Goal: Information Seeking & Learning: Learn about a topic

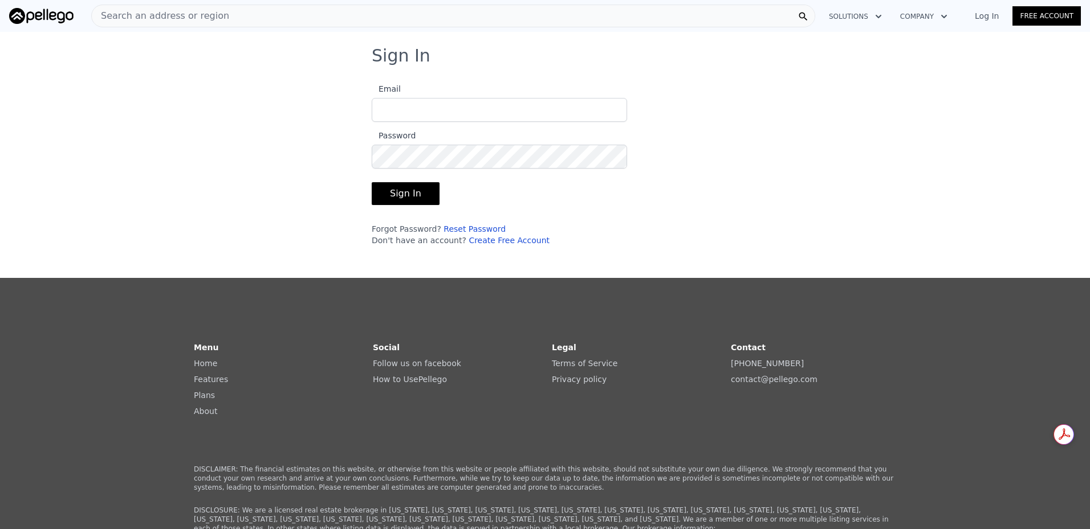
type input "[PERSON_NAME][EMAIL_ADDRESS][DOMAIN_NAME]"
click at [410, 201] on button "Sign In" at bounding box center [406, 193] width 68 height 23
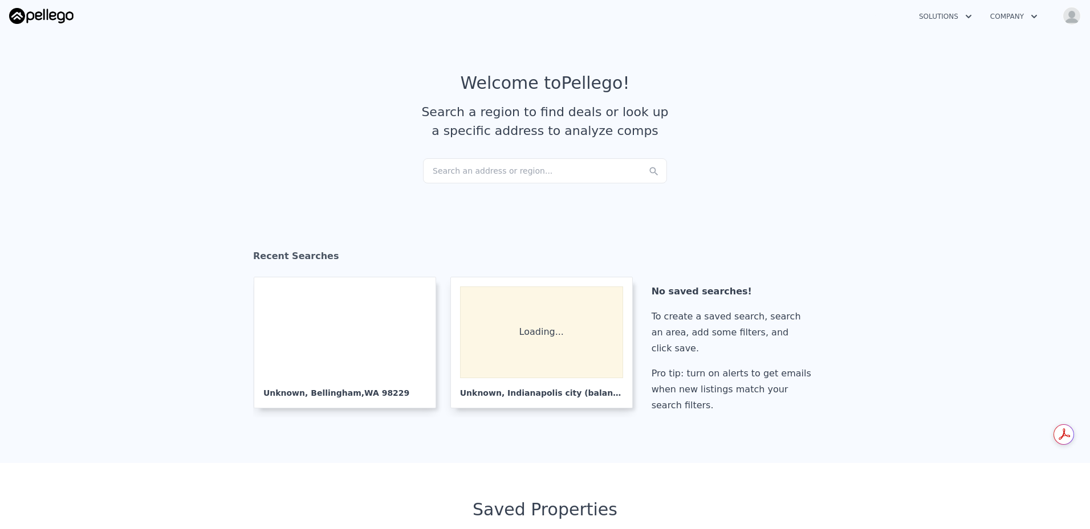
checkbox input "true"
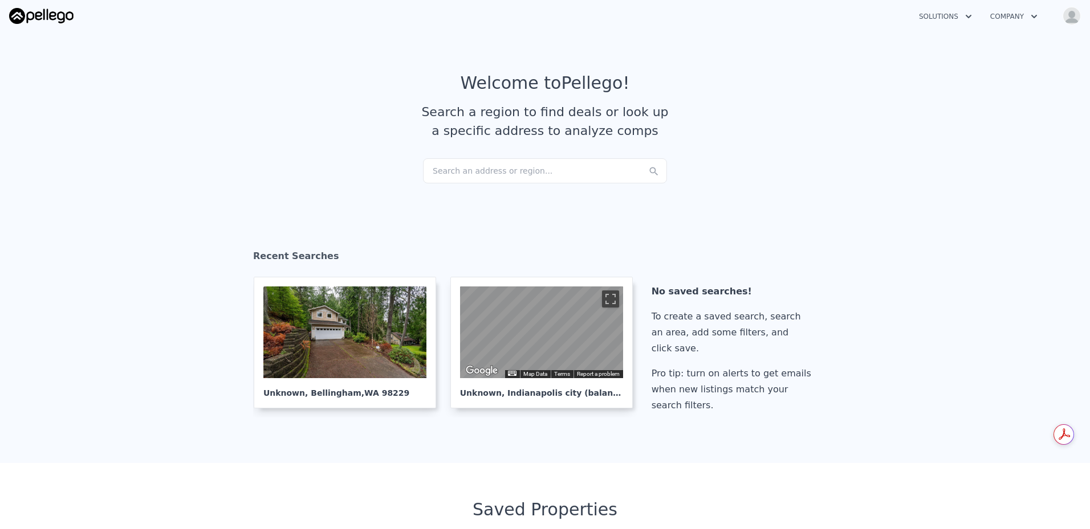
click at [502, 172] on div "Search an address or region..." at bounding box center [545, 170] width 244 height 25
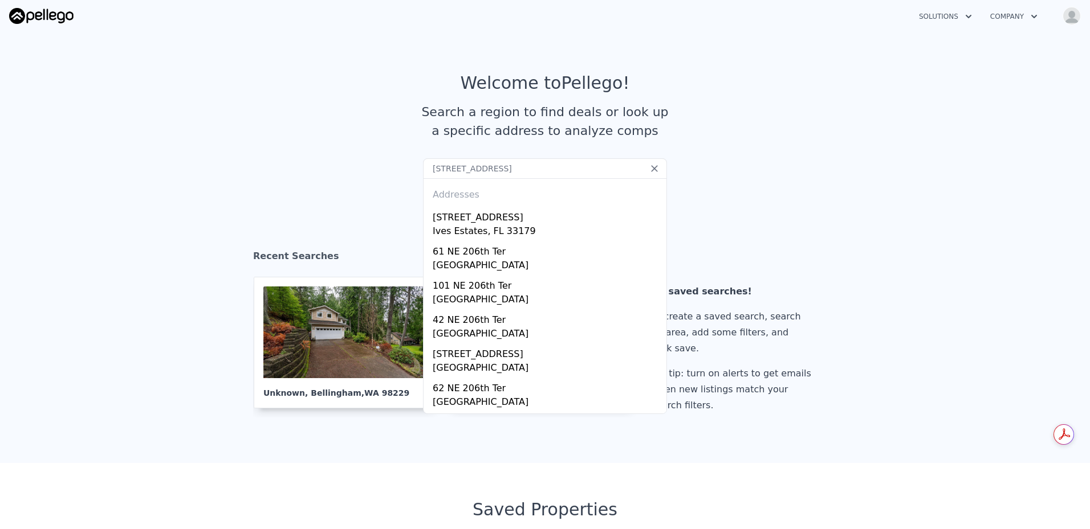
click at [492, 172] on input "[STREET_ADDRESS]" at bounding box center [545, 168] width 244 height 21
click at [524, 165] on input "[STREET_ADDRESS]" at bounding box center [545, 168] width 244 height 21
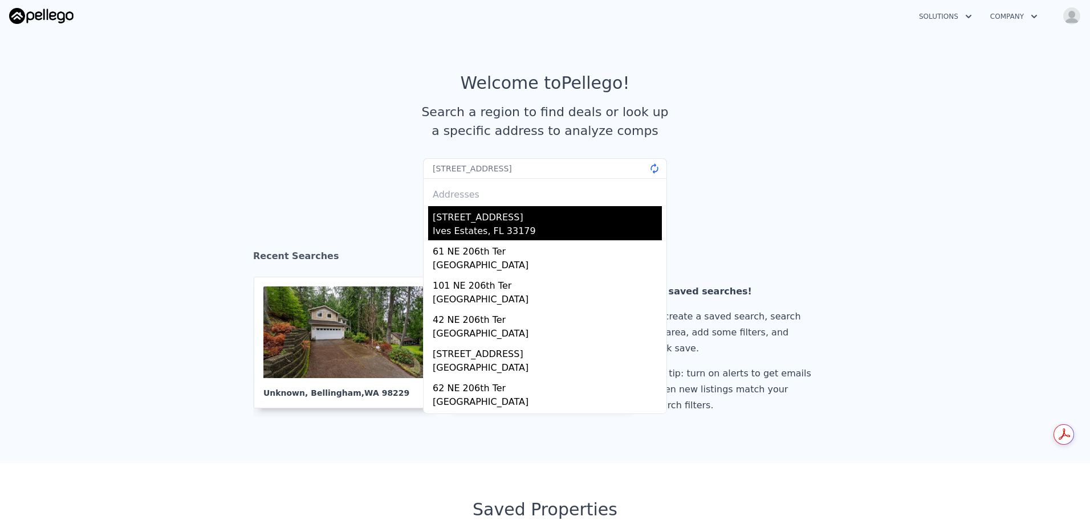
type input "[STREET_ADDRESS]"
click at [507, 215] on div "[STREET_ADDRESS]" at bounding box center [547, 215] width 229 height 18
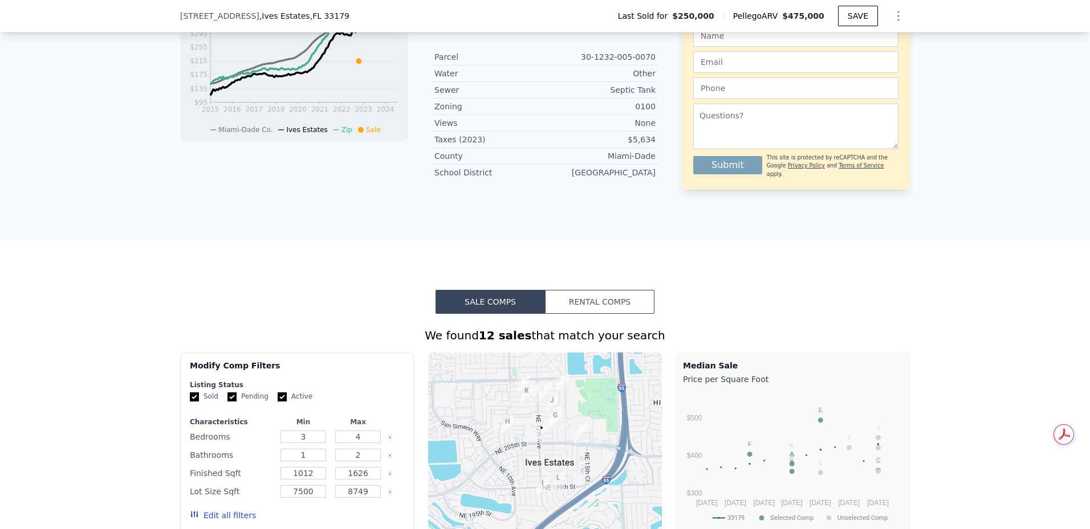
scroll to position [537, 0]
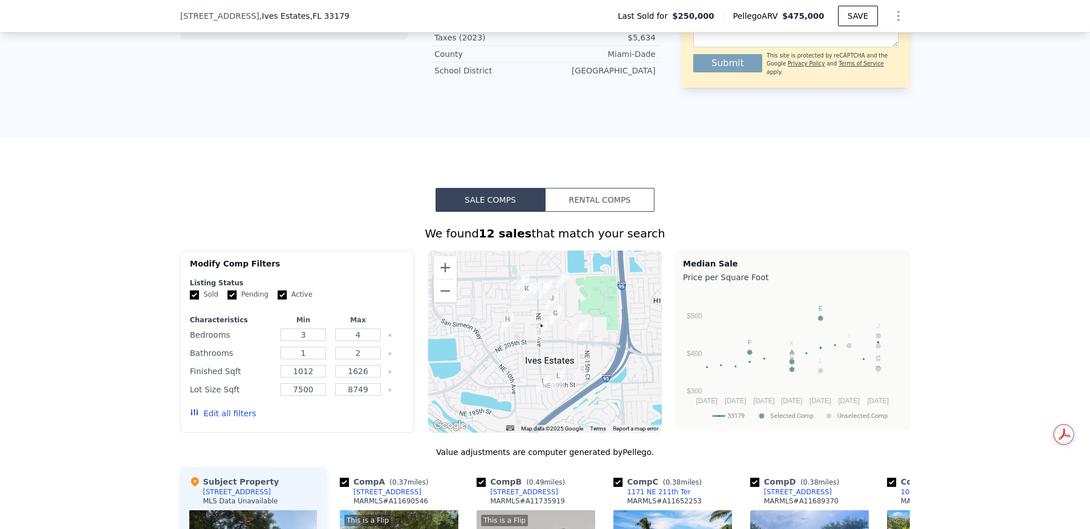
click at [650, 206] on div "Sale Comps Rental Comps We found 12 sales that match your search Filters Map Pr…" at bounding box center [545, 513] width 1090 height 750
click at [641, 207] on button "Rental Comps" at bounding box center [599, 200] width 109 height 24
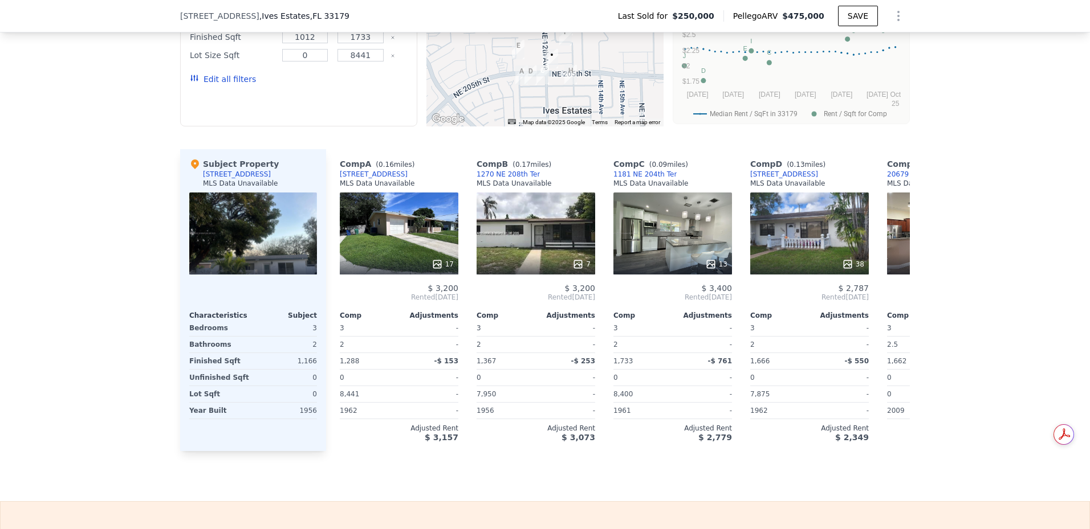
scroll to position [681, 0]
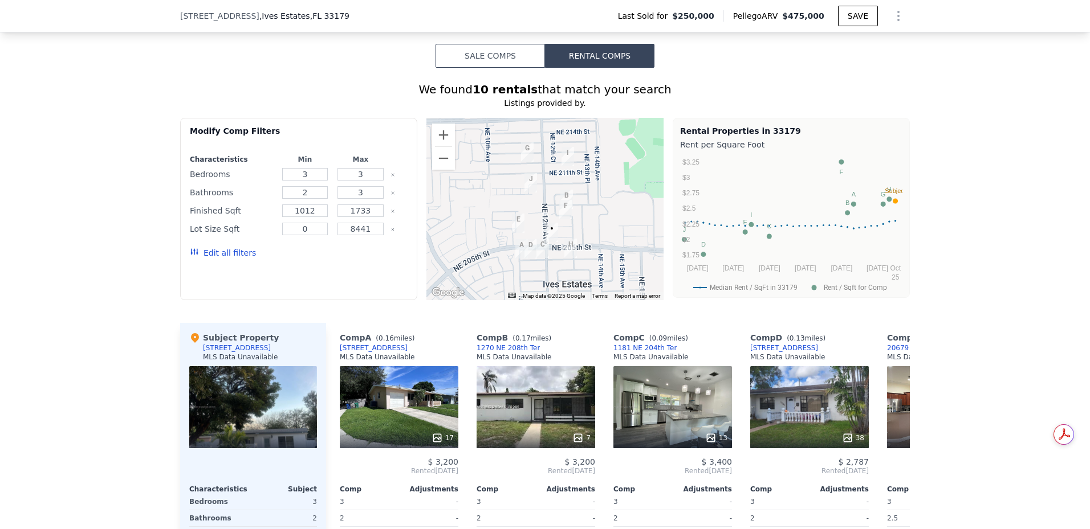
click at [511, 57] on button "Sale Comps" at bounding box center [489, 56] width 109 height 24
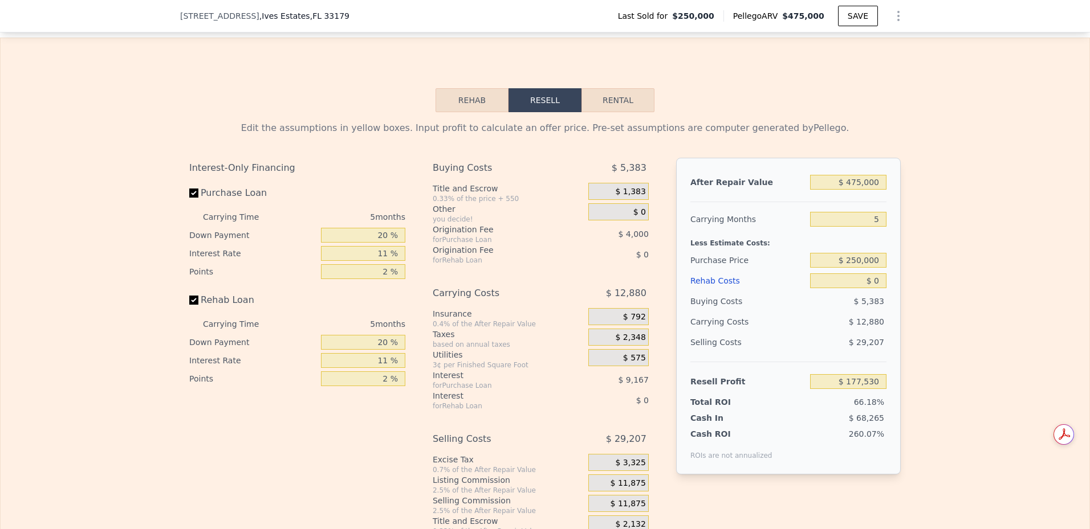
scroll to position [1388, 0]
click at [625, 111] on button "Rental" at bounding box center [617, 99] width 73 height 24
select select "30"
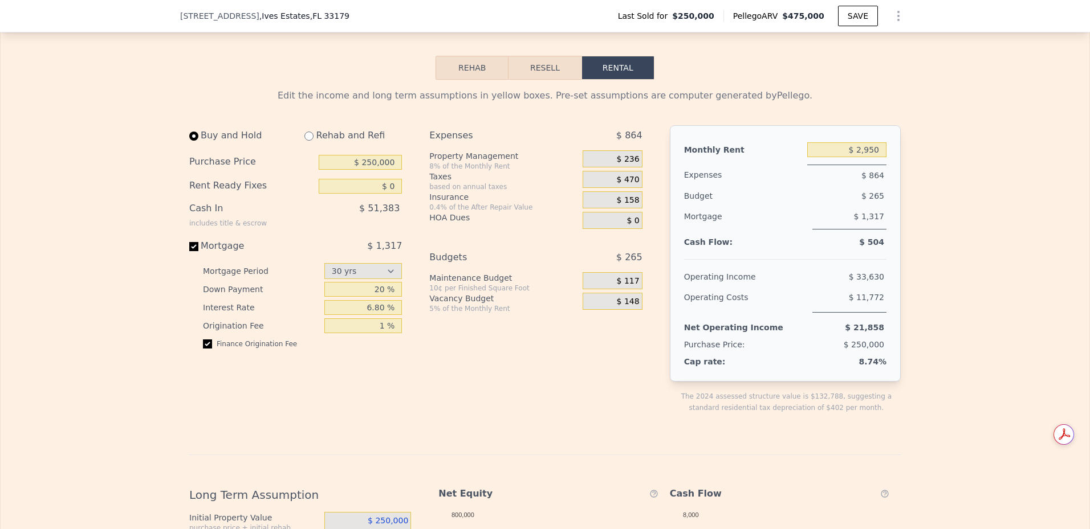
scroll to position [1421, 0]
click at [369, 168] on input "$ 250,000" at bounding box center [360, 160] width 83 height 15
drag, startPoint x: 358, startPoint y: 177, endPoint x: 408, endPoint y: 180, distance: 49.1
click at [408, 180] on div "Buy and Hold Rehab and Refi Purchase Price $ 250,000 Rent Ready Fixes $ 0 Cash …" at bounding box center [420, 277] width 462 height 307
type input "$ 440,000"
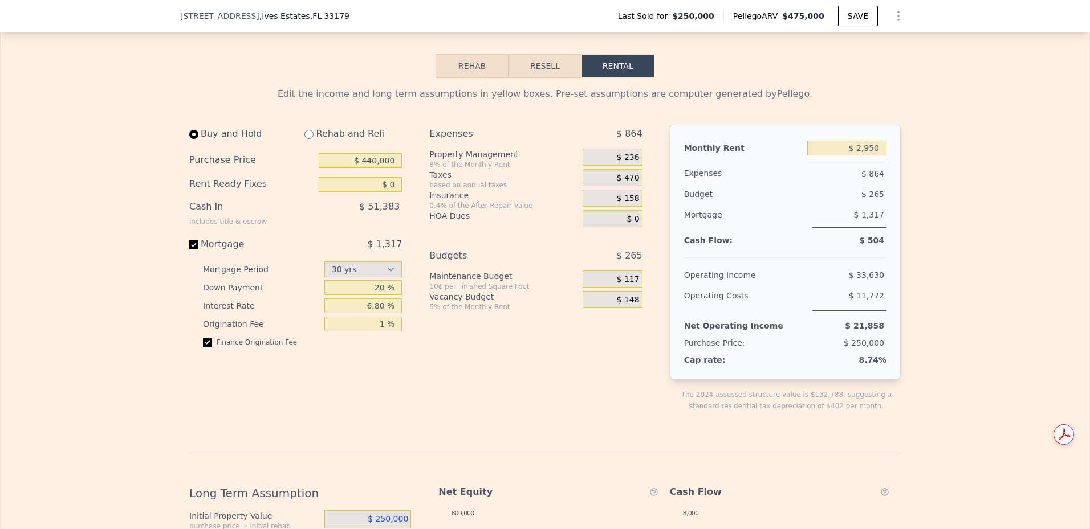
click at [403, 136] on div "Edit the income and long term assumptions in yellow boxes. Pre-set assumptions …" at bounding box center [544, 469] width 711 height 765
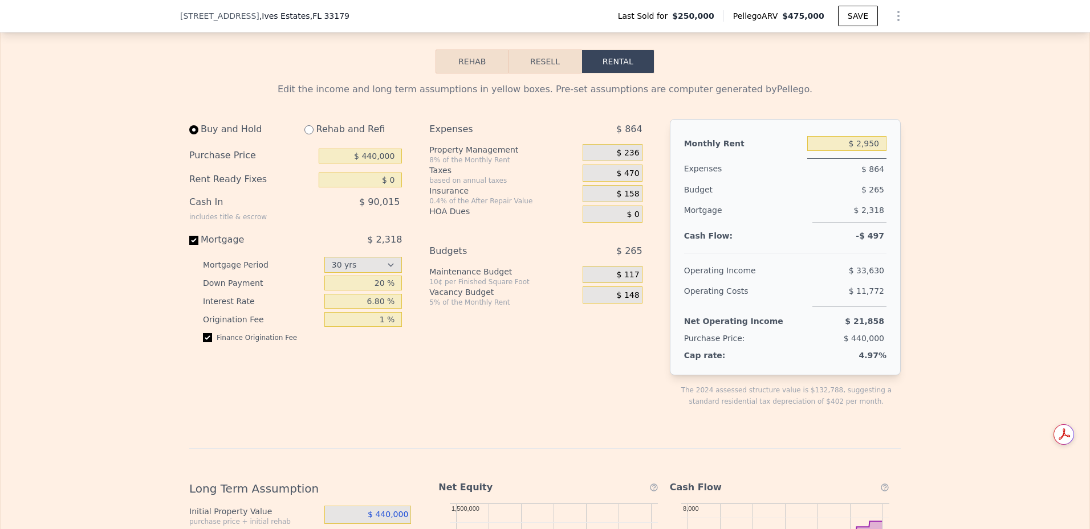
scroll to position [1427, 0]
drag, startPoint x: 380, startPoint y: 300, endPoint x: 373, endPoint y: 300, distance: 6.3
click at [373, 290] on input "20 %" at bounding box center [363, 282] width 78 height 15
type input "25 %"
click at [376, 308] on input "6.80 %" at bounding box center [363, 300] width 78 height 15
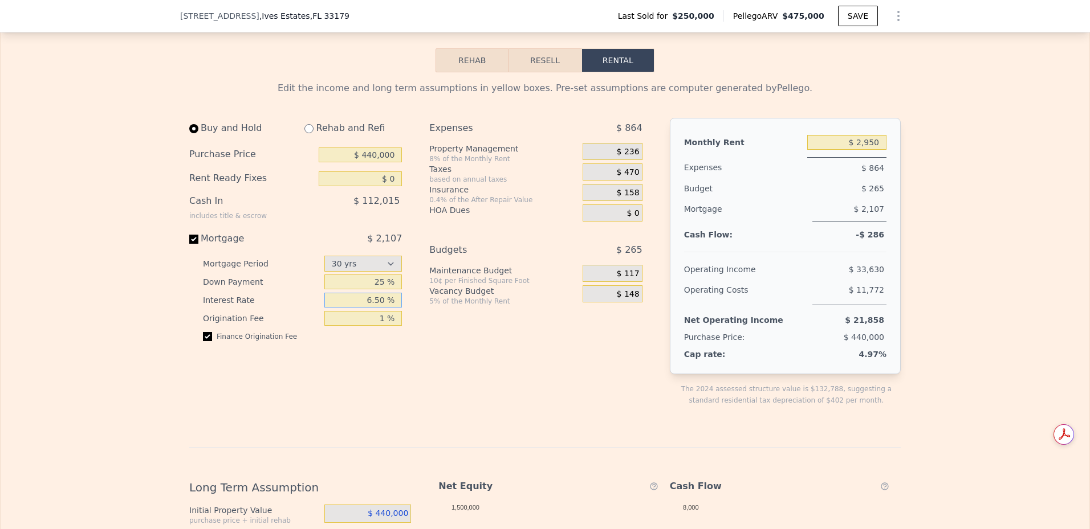
type input "6.50 %"
click at [443, 358] on div "Expenses $ 864 Property Management 8% of the Monthly Rent $ 236 Taxes based on …" at bounding box center [540, 271] width 222 height 307
click at [447, 164] on div "8% of the Monthly Rent" at bounding box center [503, 158] width 149 height 9
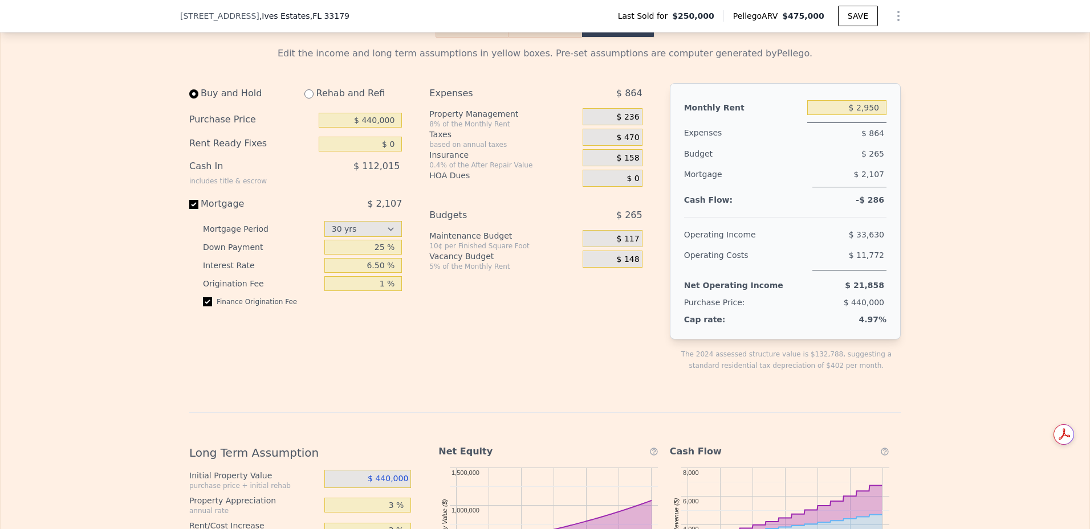
scroll to position [1444, 0]
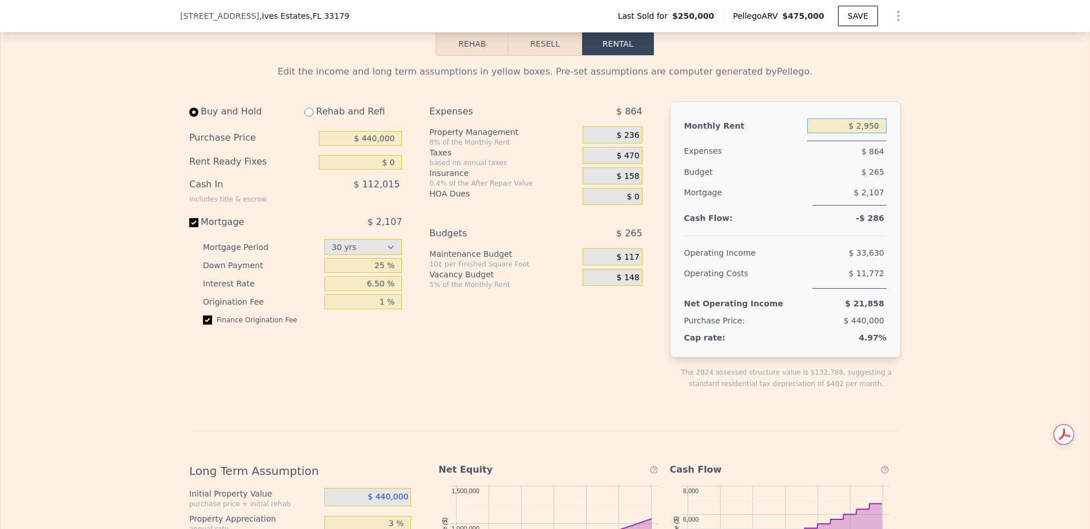
drag, startPoint x: 853, startPoint y: 145, endPoint x: 925, endPoint y: 146, distance: 72.4
click at [925, 146] on div "Edit the income and long term assumptions in yellow boxes. Pre-set assumptions …" at bounding box center [545, 443] width 1089 height 775
click at [993, 197] on div "Edit the income and long term assumptions in yellow boxes. Pre-set assumptions …" at bounding box center [545, 443] width 1089 height 775
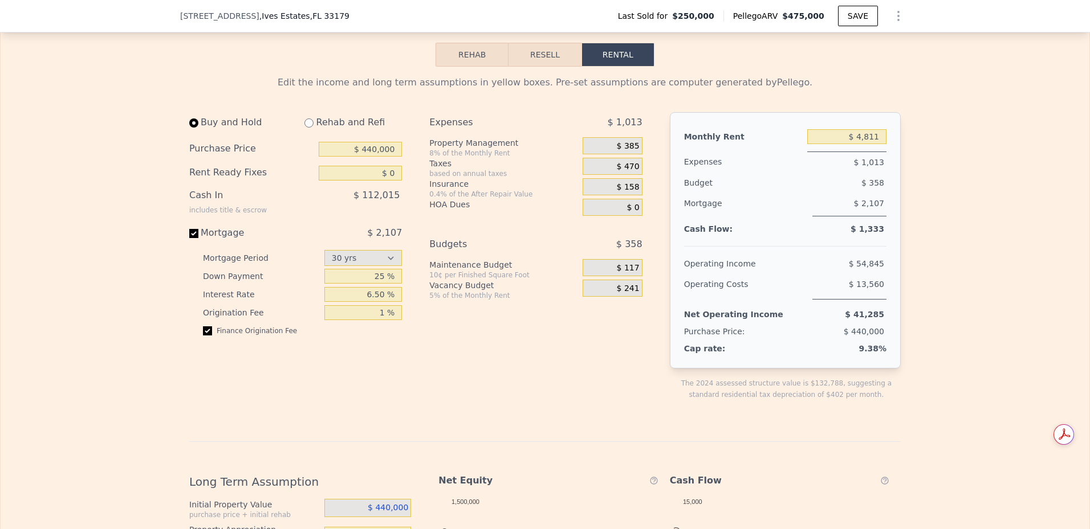
scroll to position [1439, 0]
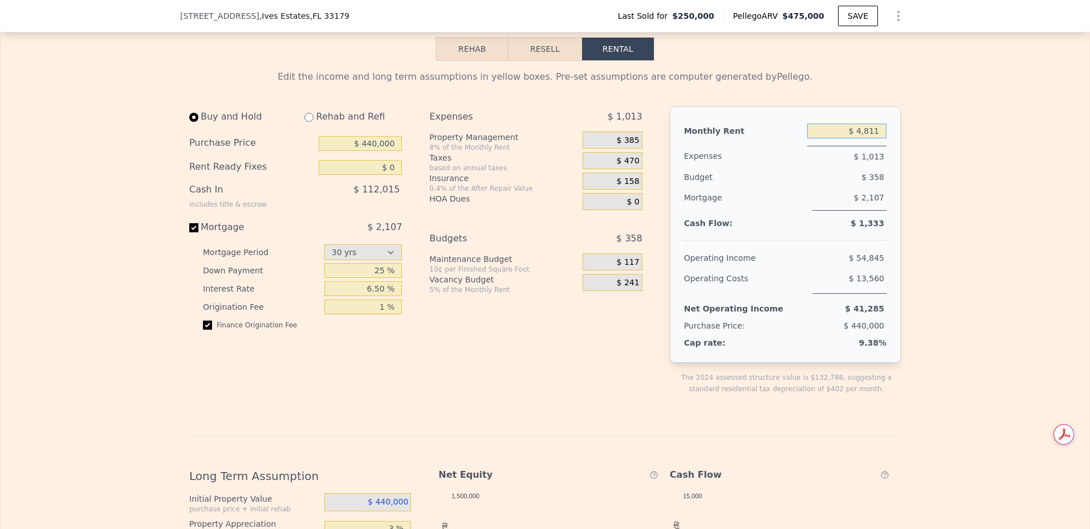
drag, startPoint x: 858, startPoint y: 152, endPoint x: 889, endPoint y: 148, distance: 31.0
click at [889, 148] on div "Monthly Rent $ 4,811 Expenses $ 1,013 Budget $ 358 Mortgage $ 2,107 Cash Flow: …" at bounding box center [785, 235] width 231 height 256
drag, startPoint x: 879, startPoint y: 149, endPoint x: 854, endPoint y: 149, distance: 25.1
click at [854, 138] on input "$ 4,811" at bounding box center [846, 131] width 79 height 15
type input "$ 4"
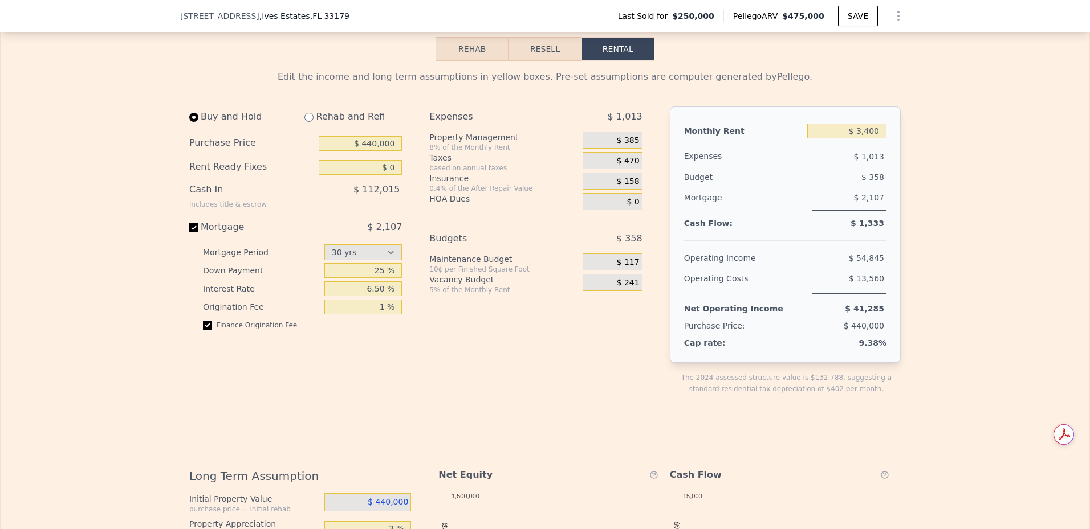
click at [985, 235] on div "Edit the income and long term assumptions in yellow boxes. Pre-set assumptions …" at bounding box center [545, 448] width 1089 height 775
drag, startPoint x: 855, startPoint y: 150, endPoint x: 919, endPoint y: 150, distance: 64.4
click at [919, 150] on div "Edit the income and long term assumptions in yellow boxes. Pre-set assumptions …" at bounding box center [545, 448] width 1089 height 775
type input "$ 4,811"
click at [959, 191] on div "Edit the income and long term assumptions in yellow boxes. Pre-set assumptions …" at bounding box center [545, 448] width 1089 height 775
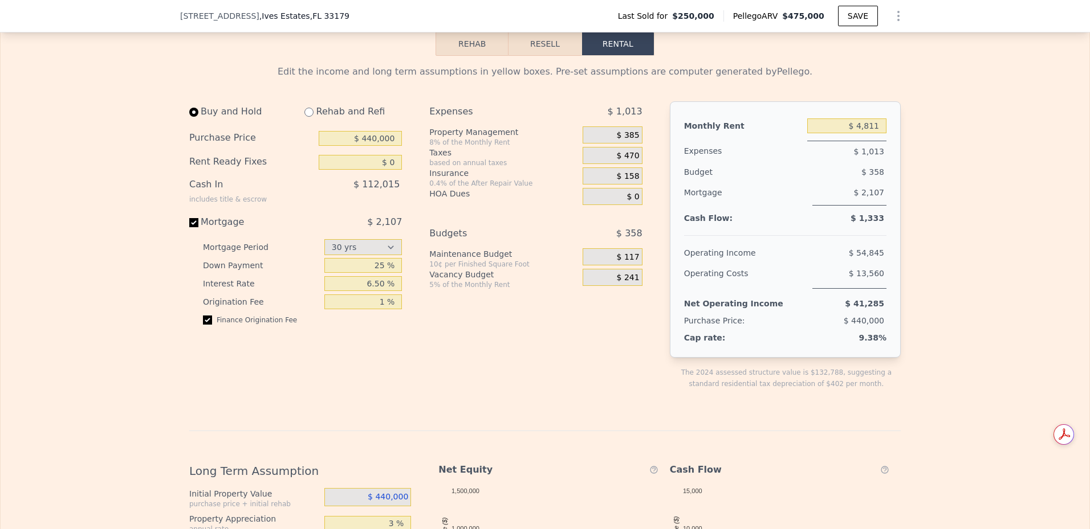
scroll to position [1439, 0]
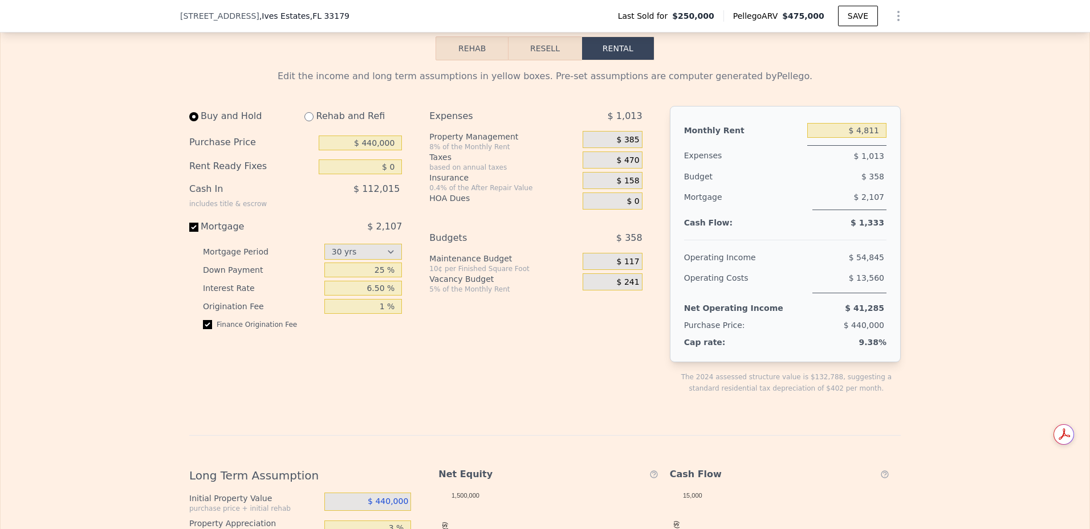
click at [1015, 328] on div "Edit the income and long term assumptions in yellow boxes. Pre-set assumptions …" at bounding box center [545, 447] width 1089 height 775
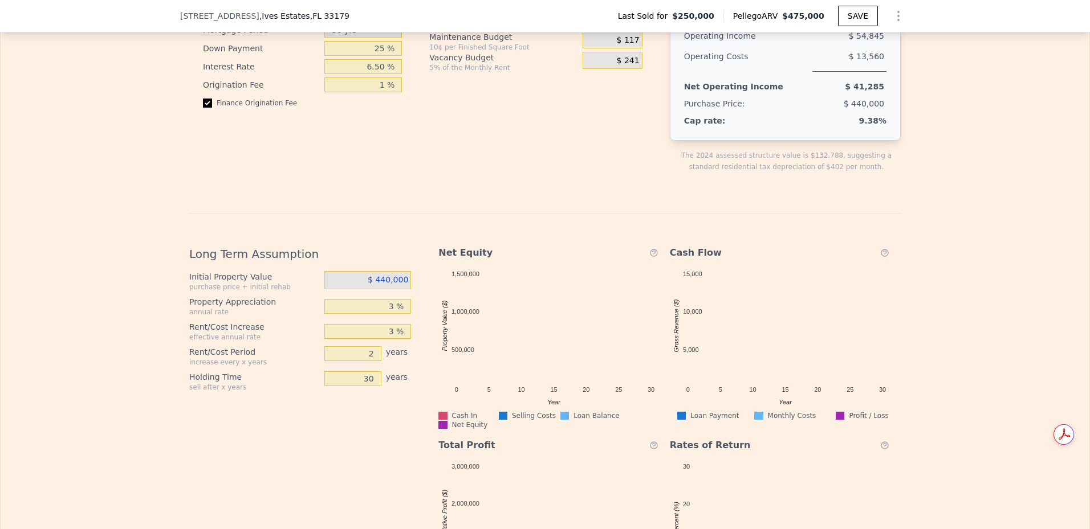
scroll to position [1693, 0]
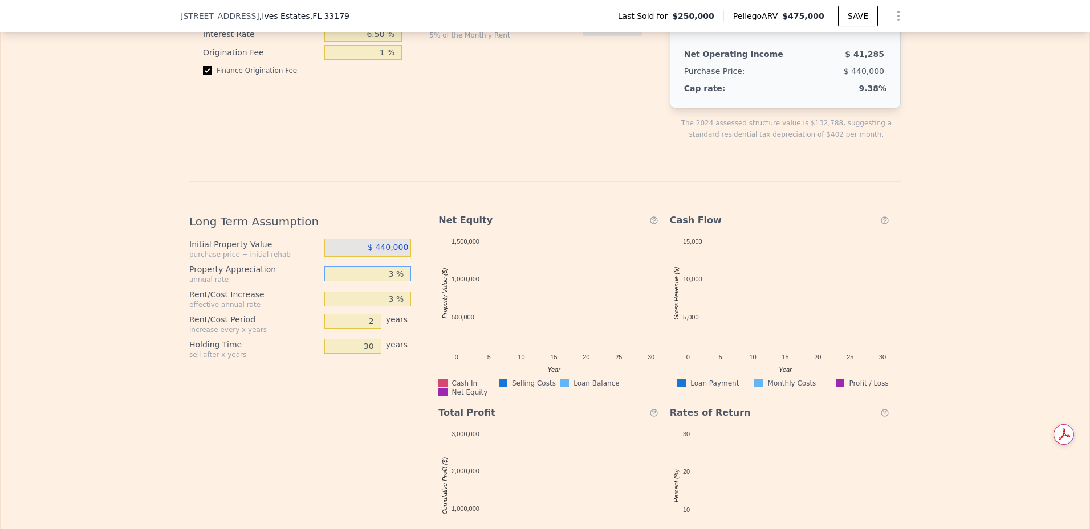
click at [389, 282] on input "3 %" at bounding box center [367, 274] width 87 height 15
type input "4 %"
click at [503, 180] on div "Edit the income and long term assumptions in yellow boxes. Pre-set assumptions …" at bounding box center [544, 197] width 711 height 765
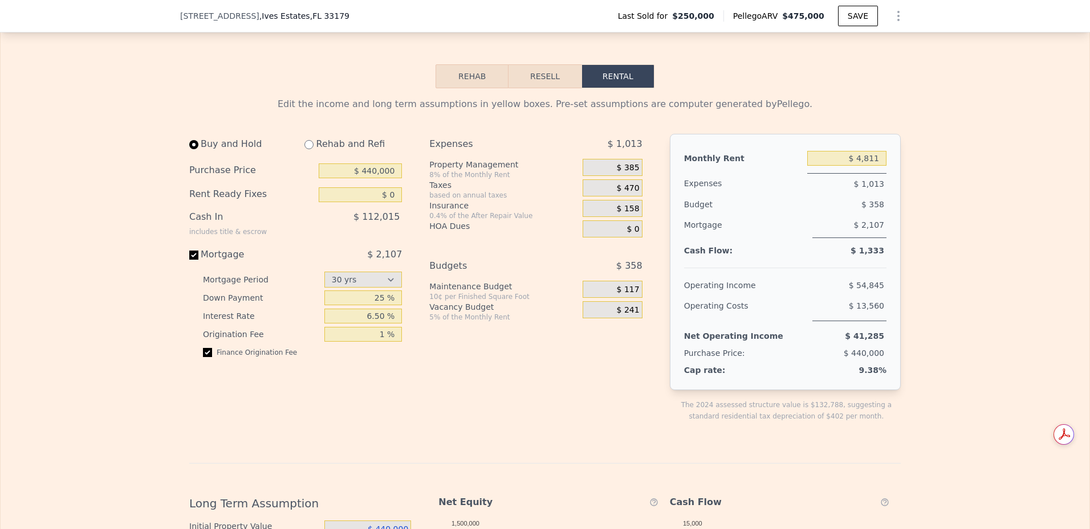
scroll to position [1409, 0]
click at [307, 151] on input "radio" at bounding box center [308, 146] width 9 height 9
radio input "true"
type input "$ 4,300"
select select "30"
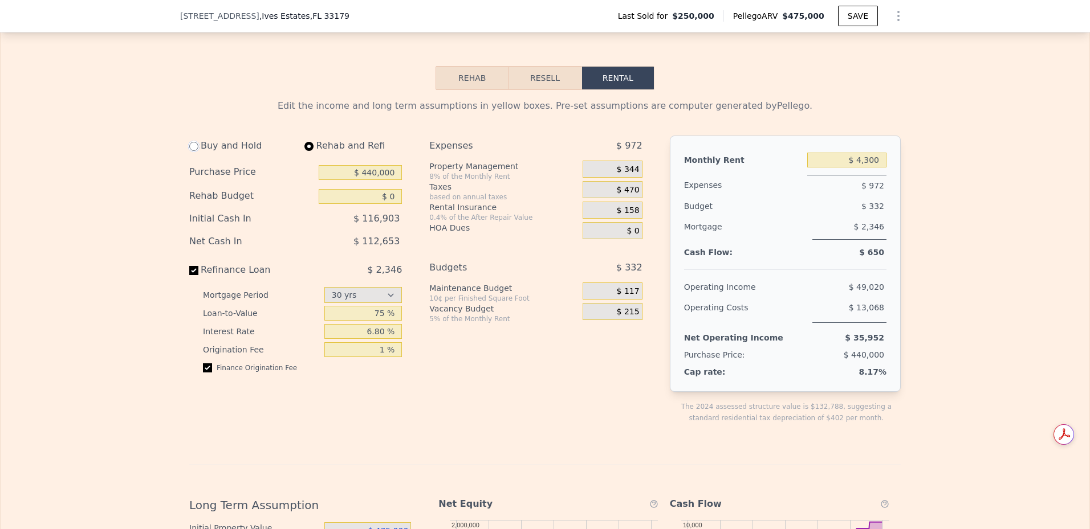
click at [189, 151] on input "radio" at bounding box center [193, 146] width 9 height 9
radio input "true"
type input "$ 4,811"
select select "30"
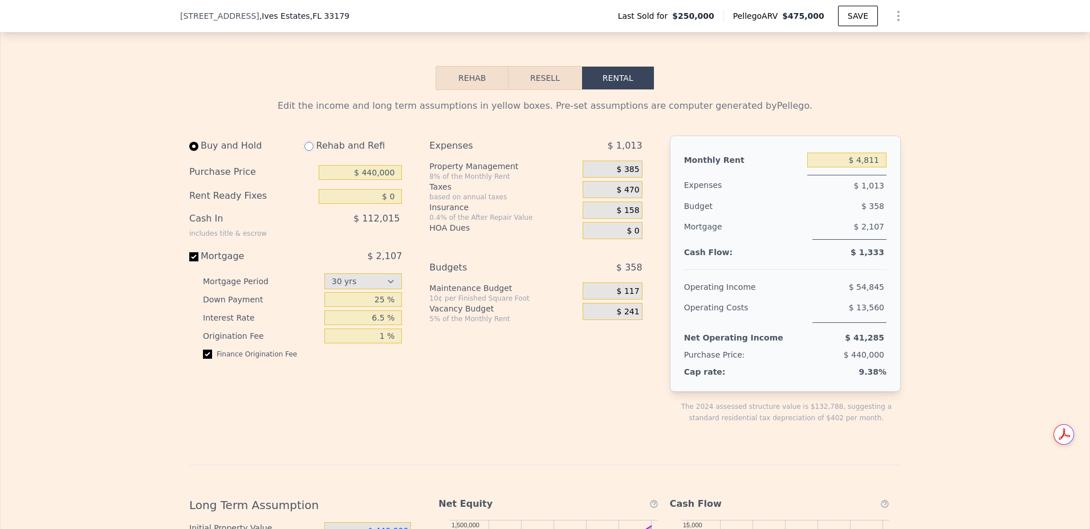
click at [305, 151] on input "radio" at bounding box center [308, 146] width 9 height 9
radio input "true"
type input "$ 4,300"
select select "30"
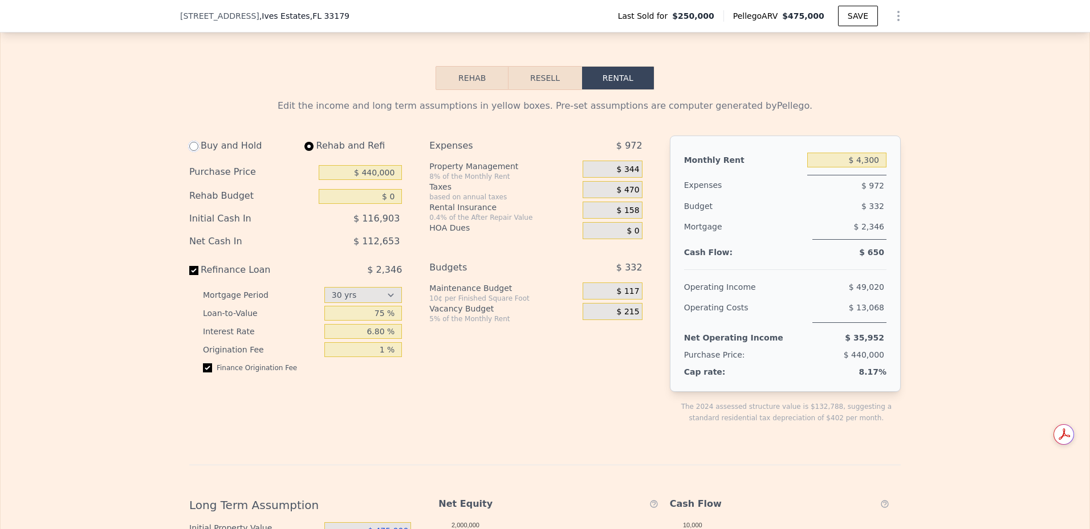
click at [189, 151] on input "radio" at bounding box center [193, 146] width 9 height 9
radio input "true"
type input "$ 4,811"
select select "30"
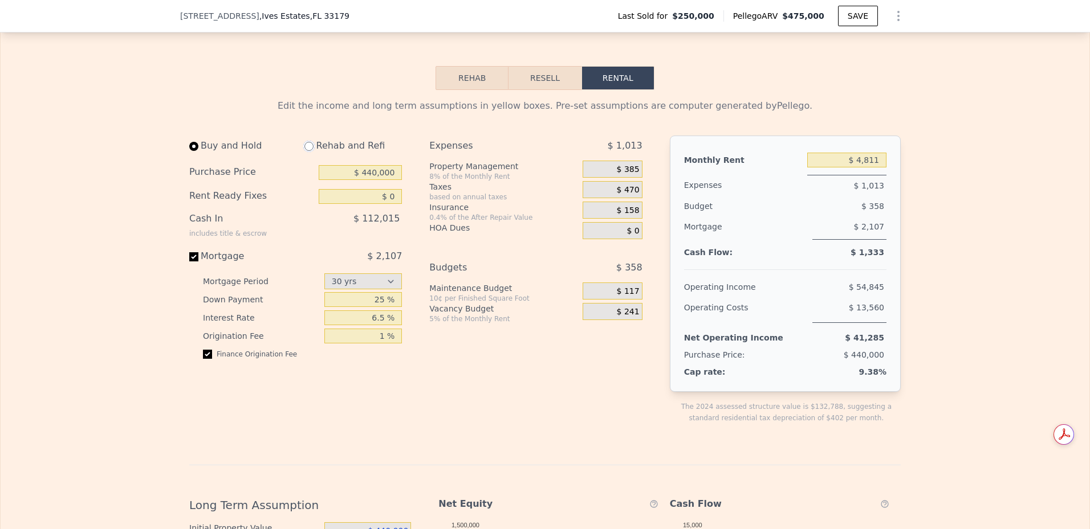
click at [305, 151] on input "radio" at bounding box center [308, 146] width 9 height 9
radio input "true"
type input "$ 4,300"
select select "30"
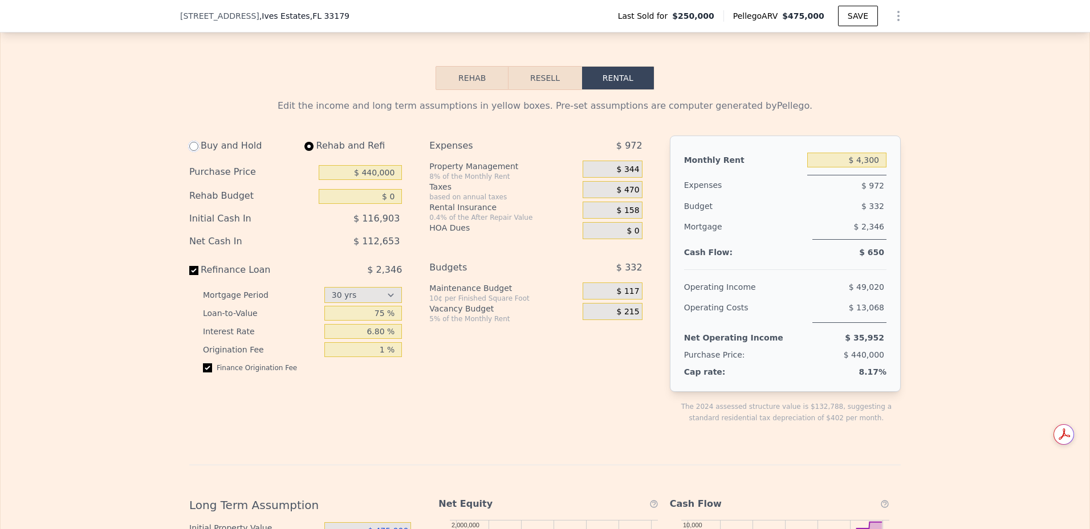
click at [192, 151] on input "radio" at bounding box center [193, 146] width 9 height 9
radio input "true"
type input "$ 4,811"
select select "30"
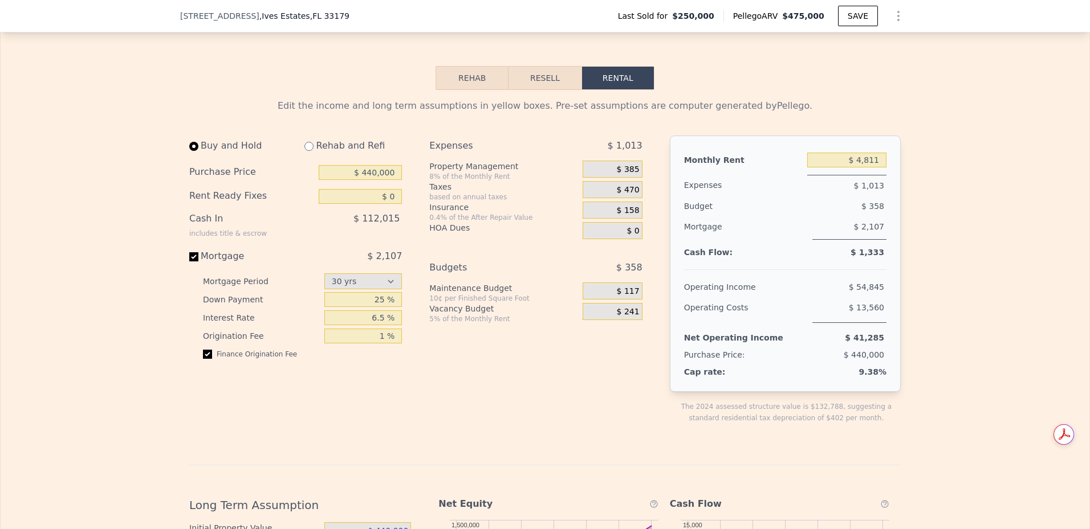
click at [891, 134] on div "Edit the income and long term assumptions in yellow boxes. Pre-set assumptions …" at bounding box center [544, 481] width 711 height 765
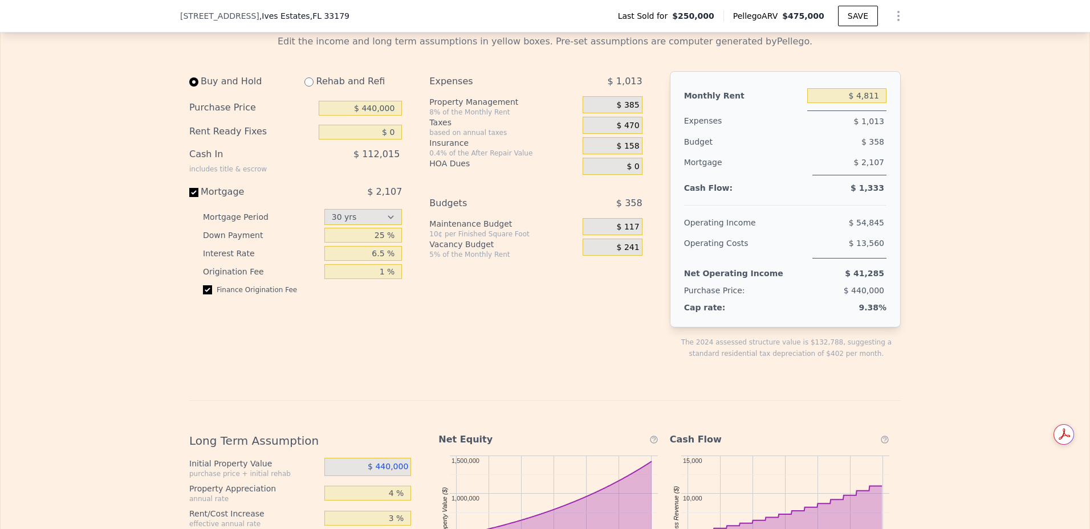
scroll to position [1475, 0]
click at [984, 288] on div "Edit the income and long term assumptions in yellow boxes. Pre-set assumptions …" at bounding box center [545, 412] width 1089 height 775
click at [588, 324] on div "Expenses $ 1,013 Property Management 8% of the Monthly Rent $ 385 Taxes based o…" at bounding box center [540, 223] width 222 height 307
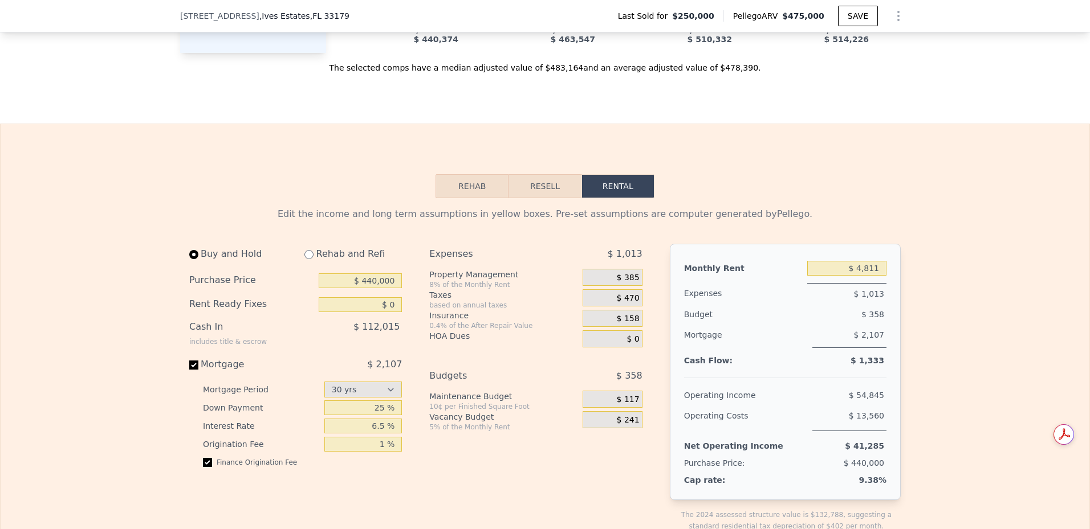
scroll to position [1421, 0]
